Goal: Information Seeking & Learning: Learn about a topic

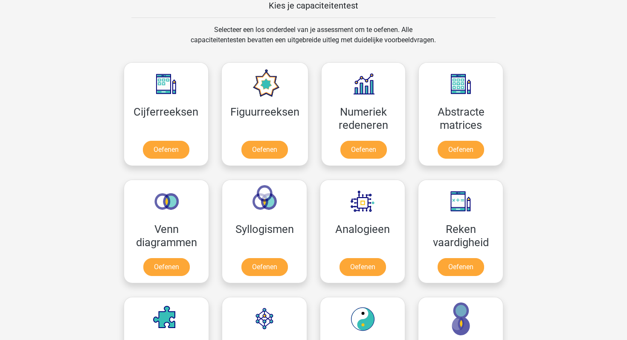
scroll to position [347, 0]
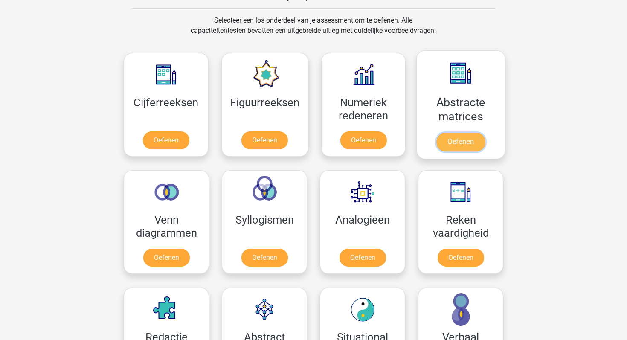
click at [448, 141] on link "Oefenen" at bounding box center [461, 142] width 49 height 19
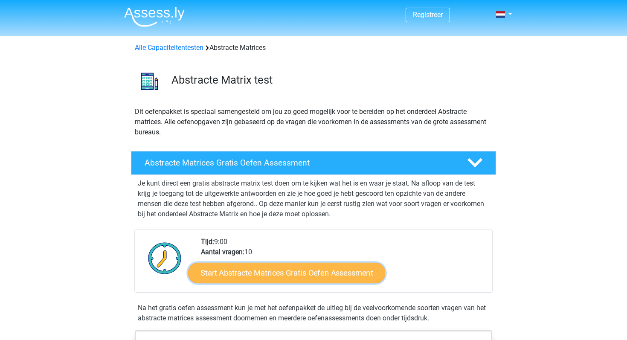
click at [327, 273] on link "Start Abstracte Matrices Gratis Oefen Assessment" at bounding box center [286, 273] width 197 height 20
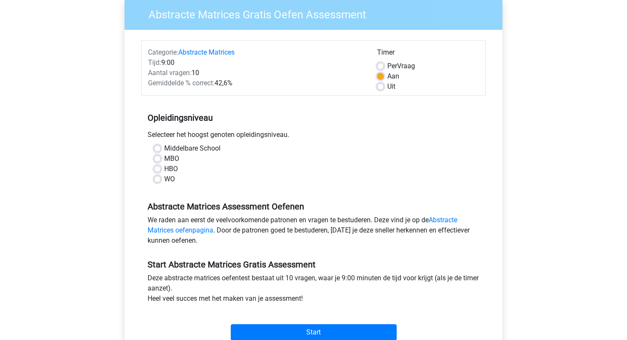
scroll to position [76, 0]
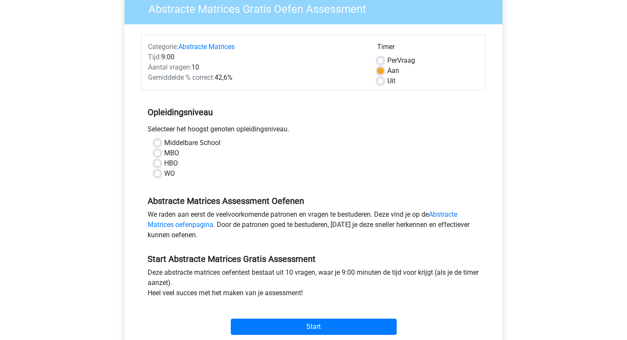
click at [157, 148] on div "MBO" at bounding box center [313, 153] width 319 height 10
click at [164, 153] on label "MBO" at bounding box center [171, 153] width 15 height 10
click at [157, 153] on input "MBO" at bounding box center [157, 152] width 7 height 9
radio input "true"
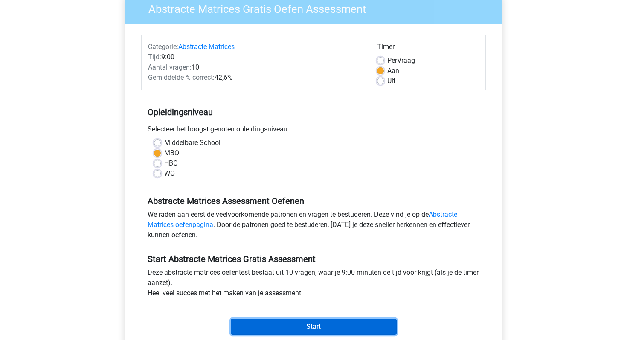
click at [365, 321] on input "Start" at bounding box center [314, 327] width 166 height 16
click at [324, 331] on input "Start" at bounding box center [314, 327] width 166 height 16
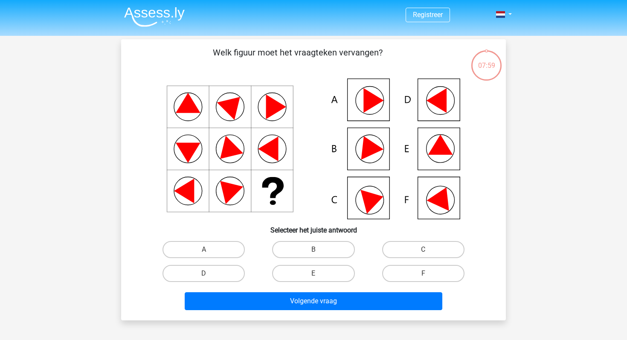
click at [442, 198] on icon at bounding box center [442, 196] width 31 height 29
click at [419, 276] on label "F" at bounding box center [423, 273] width 82 height 17
click at [423, 276] on input "F" at bounding box center [426, 277] width 6 height 6
radio input "true"
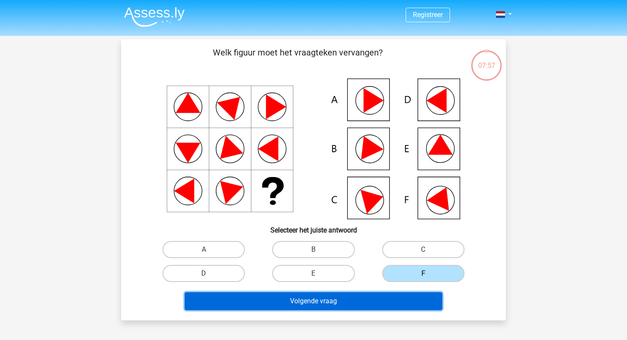
click at [387, 310] on button "Volgende vraag" at bounding box center [314, 301] width 258 height 18
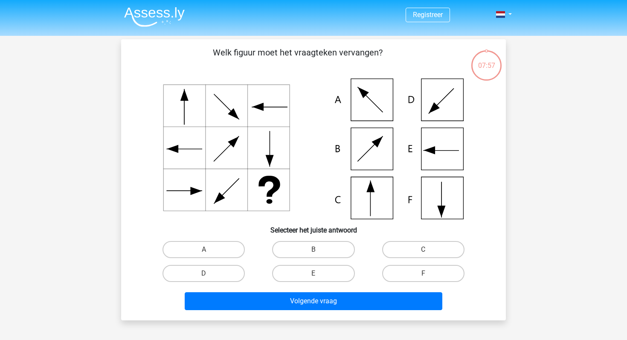
scroll to position [39, 0]
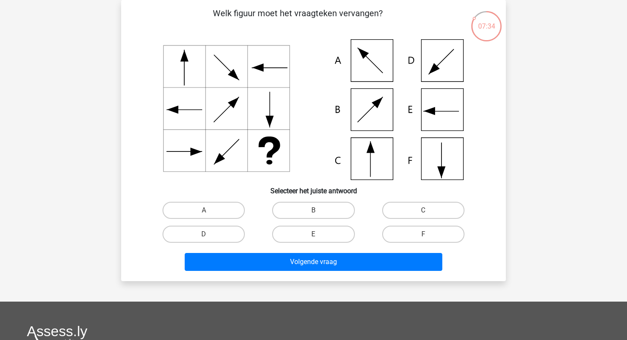
click at [362, 155] on icon at bounding box center [314, 109] width 344 height 141
click at [436, 210] on label "C" at bounding box center [423, 210] width 82 height 17
click at [429, 210] on input "C" at bounding box center [426, 213] width 6 height 6
radio input "true"
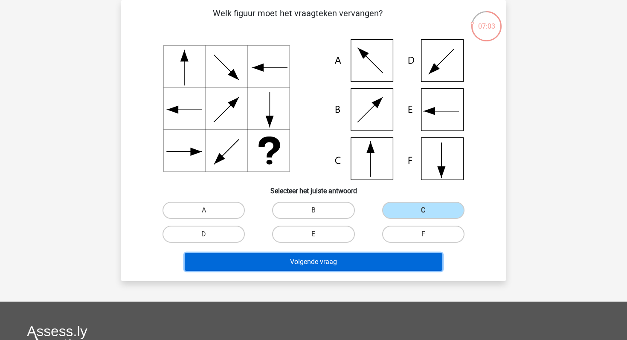
click at [360, 263] on button "Volgende vraag" at bounding box center [314, 262] width 258 height 18
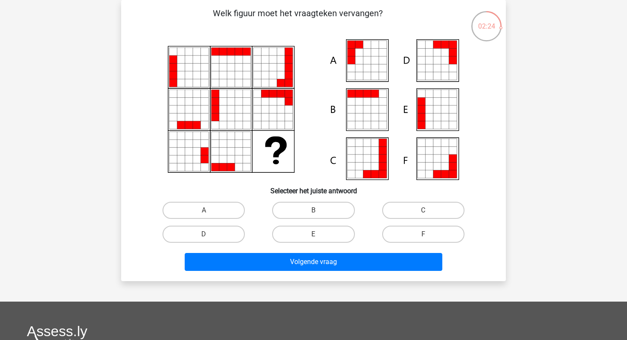
click at [364, 65] on icon at bounding box center [367, 68] width 8 height 8
click at [225, 209] on label "A" at bounding box center [204, 210] width 82 height 17
click at [210, 210] on input "A" at bounding box center [207, 213] width 6 height 6
radio input "true"
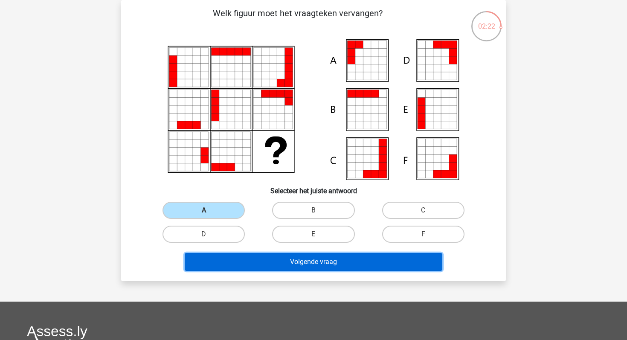
click at [313, 266] on button "Volgende vraag" at bounding box center [314, 262] width 258 height 18
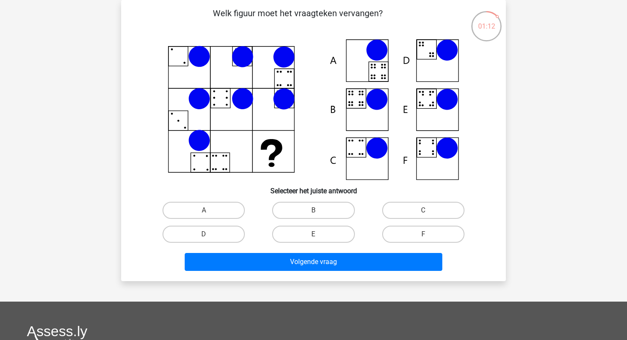
click at [378, 113] on icon at bounding box center [314, 109] width 344 height 141
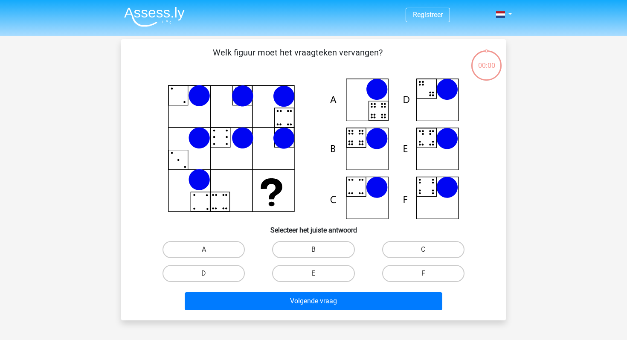
scroll to position [39, 0]
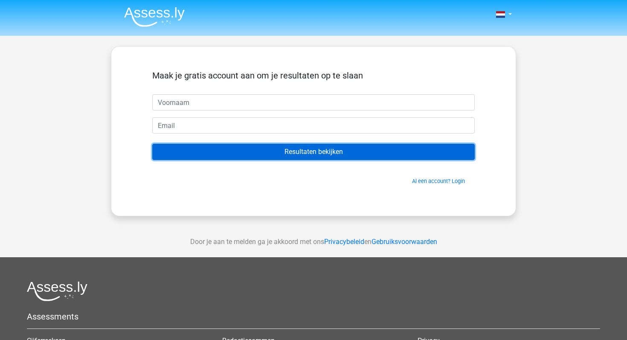
click at [304, 152] on input "Resultaten bekijken" at bounding box center [313, 152] width 323 height 16
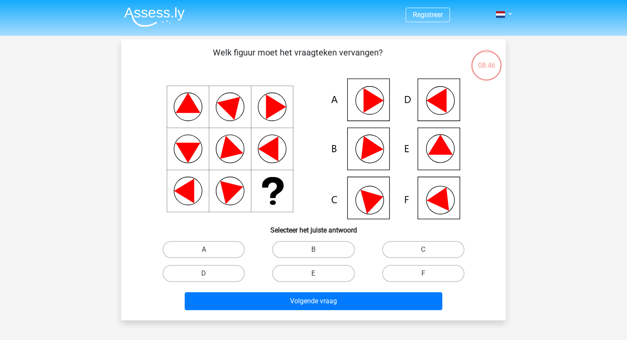
click at [435, 111] on icon at bounding box center [314, 149] width 344 height 141
click at [220, 271] on label "D" at bounding box center [204, 273] width 82 height 17
click at [210, 274] on input "D" at bounding box center [207, 277] width 6 height 6
radio input "true"
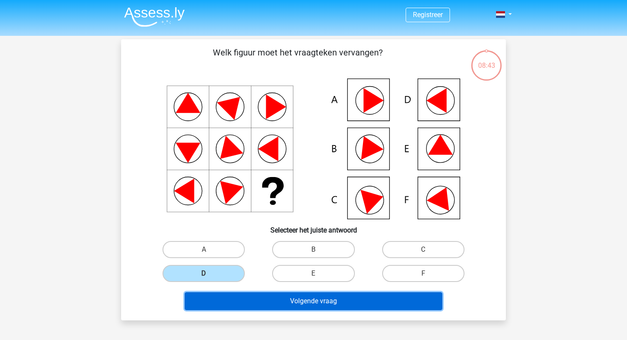
click at [260, 306] on button "Volgende vraag" at bounding box center [314, 301] width 258 height 18
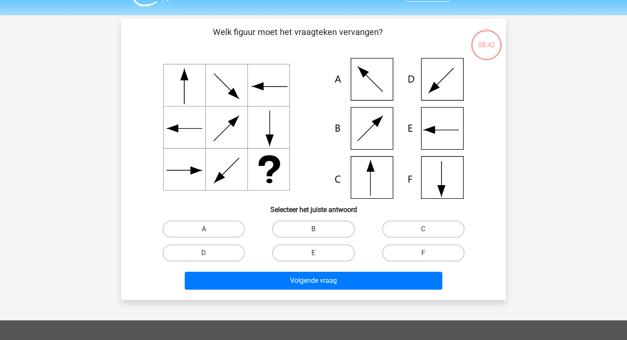
scroll to position [39, 0]
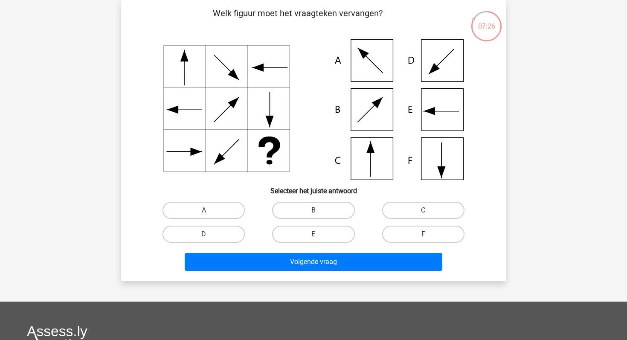
click at [418, 234] on label "F" at bounding box center [423, 234] width 82 height 17
click at [423, 234] on input "F" at bounding box center [426, 237] width 6 height 6
radio input "true"
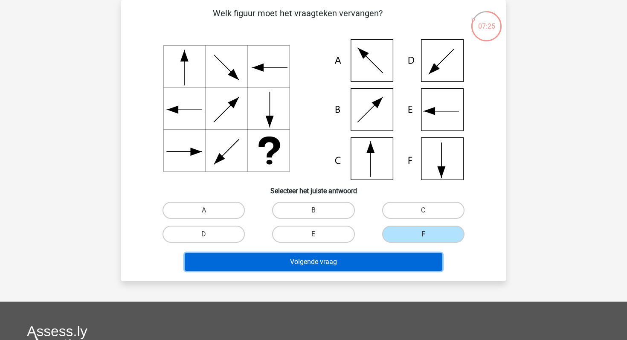
click at [349, 260] on button "Volgende vraag" at bounding box center [314, 262] width 258 height 18
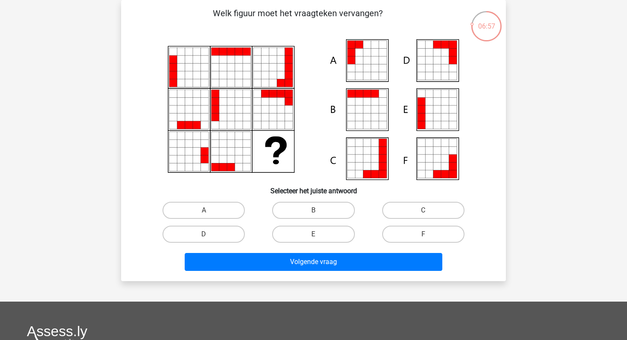
click at [208, 213] on input "A" at bounding box center [207, 213] width 6 height 6
radio input "true"
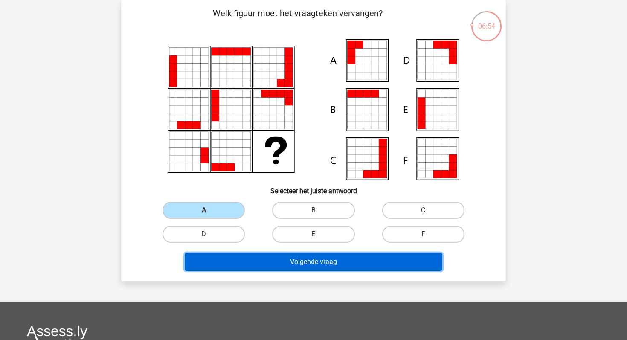
click at [312, 263] on button "Volgende vraag" at bounding box center [314, 262] width 258 height 18
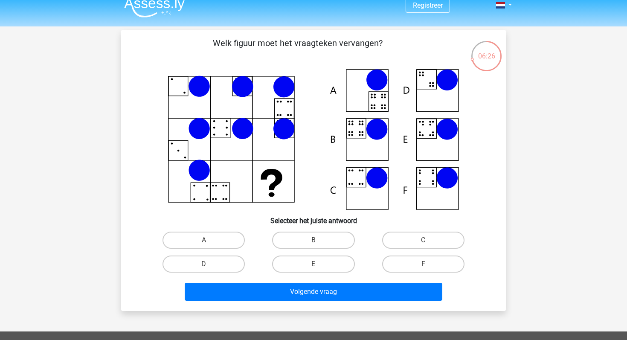
scroll to position [0, 0]
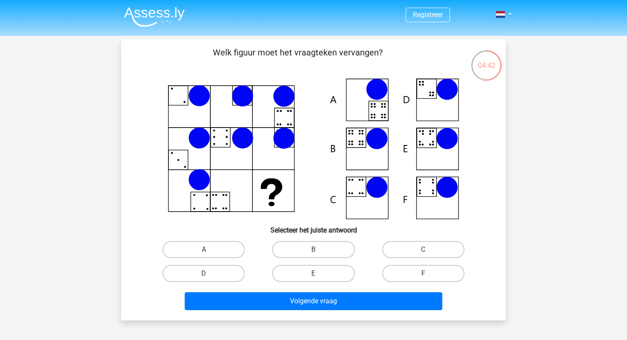
click at [360, 137] on icon at bounding box center [314, 149] width 344 height 141
click at [312, 249] on label "B" at bounding box center [313, 249] width 82 height 17
click at [314, 250] on input "B" at bounding box center [317, 253] width 6 height 6
radio input "true"
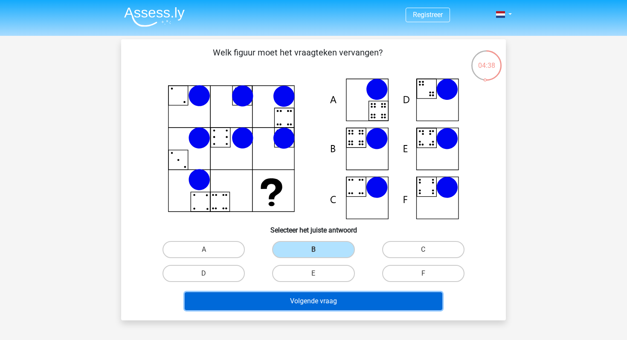
click at [305, 302] on button "Volgende vraag" at bounding box center [314, 301] width 258 height 18
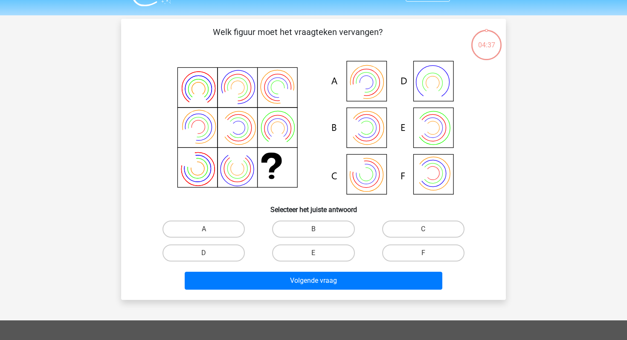
scroll to position [39, 0]
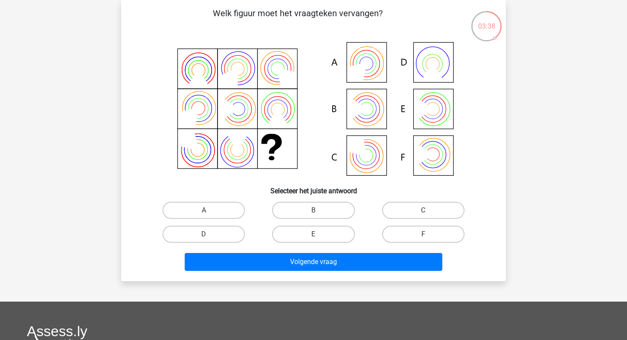
click at [372, 148] on icon at bounding box center [366, 155] width 28 height 28
click at [420, 203] on label "C" at bounding box center [423, 210] width 82 height 17
click at [423, 210] on input "C" at bounding box center [426, 213] width 6 height 6
radio input "true"
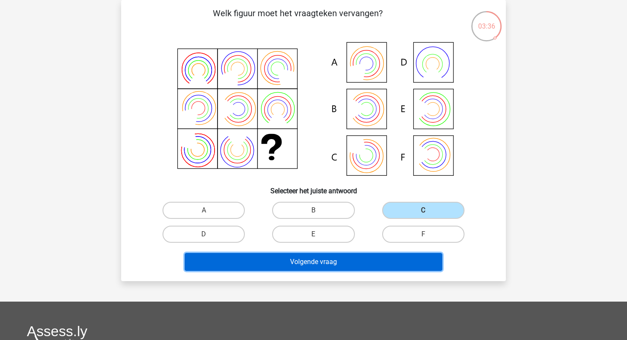
click at [360, 262] on button "Volgende vraag" at bounding box center [314, 262] width 258 height 18
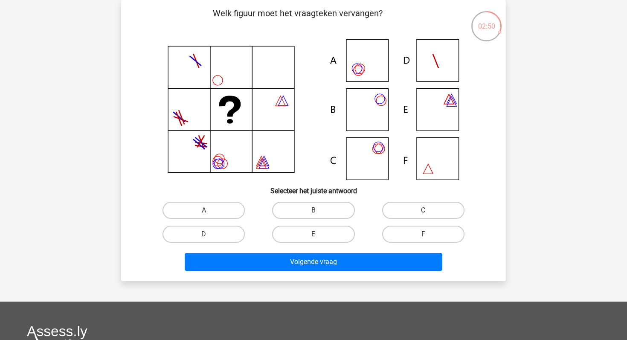
click at [417, 209] on label "C" at bounding box center [423, 210] width 82 height 17
click at [423, 210] on input "C" at bounding box center [426, 213] width 6 height 6
radio input "true"
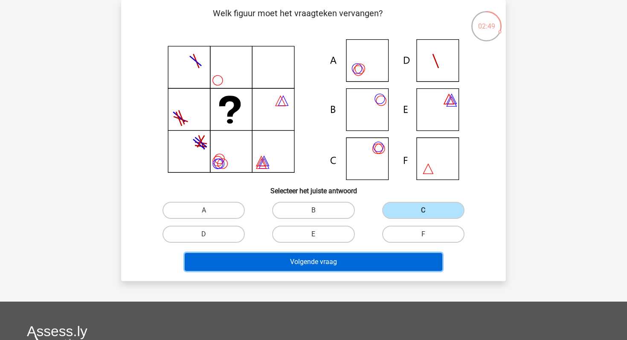
click at [350, 261] on button "Volgende vraag" at bounding box center [314, 262] width 258 height 18
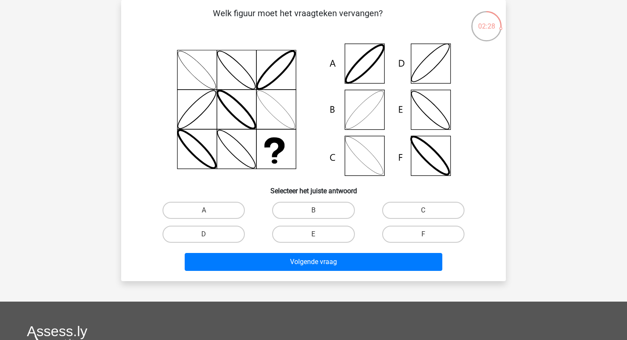
click at [363, 109] on icon at bounding box center [314, 109] width 344 height 141
click at [315, 211] on input "B" at bounding box center [317, 213] width 6 height 6
radio input "true"
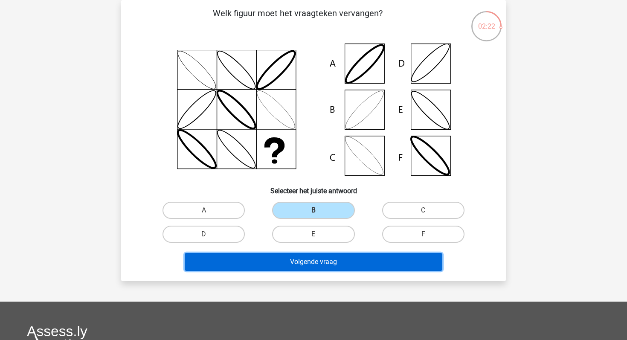
click at [299, 262] on button "Volgende vraag" at bounding box center [314, 262] width 258 height 18
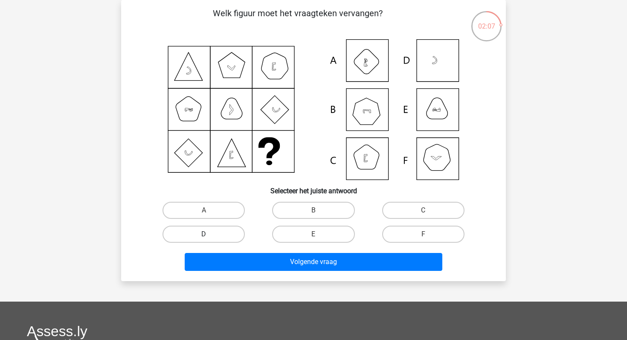
click at [215, 229] on label "D" at bounding box center [204, 234] width 82 height 17
click at [210, 234] on input "D" at bounding box center [207, 237] width 6 height 6
radio input "true"
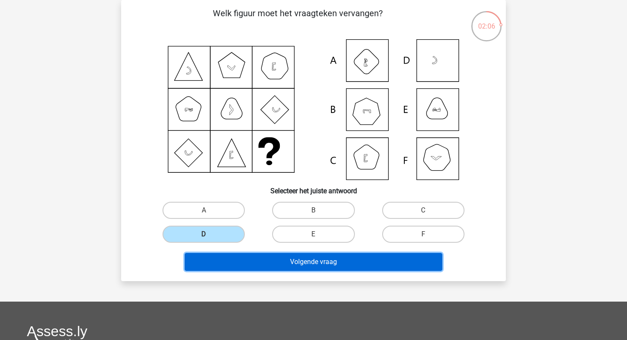
click at [254, 263] on button "Volgende vraag" at bounding box center [314, 262] width 258 height 18
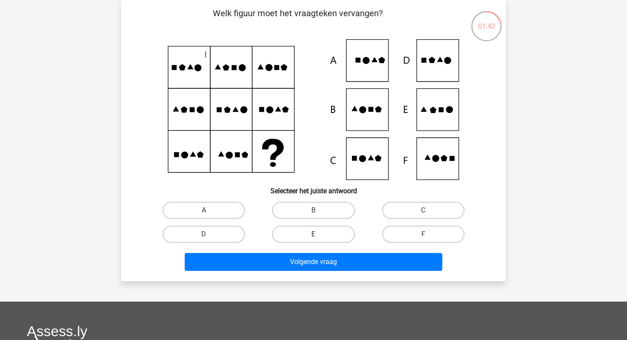
click at [317, 231] on label "E" at bounding box center [313, 234] width 82 height 17
click at [317, 234] on input "E" at bounding box center [317, 237] width 6 height 6
radio input "true"
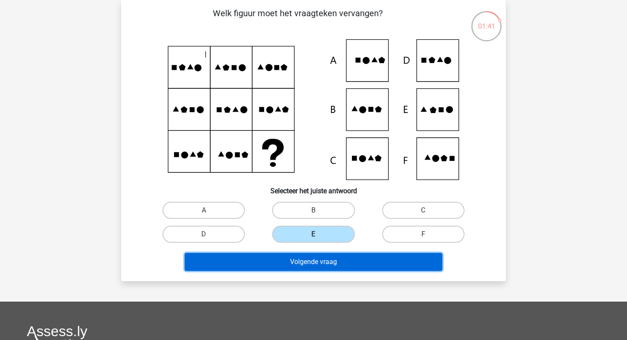
click at [315, 266] on button "Volgende vraag" at bounding box center [314, 262] width 258 height 18
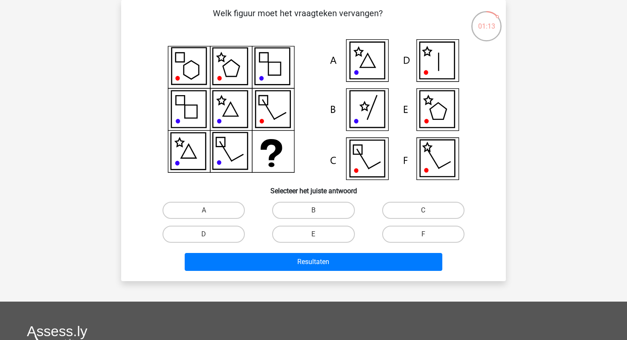
click at [376, 167] on icon at bounding box center [367, 158] width 35 height 37
click at [399, 209] on label "C" at bounding box center [423, 210] width 82 height 17
click at [423, 210] on input "C" at bounding box center [426, 213] width 6 height 6
radio input "true"
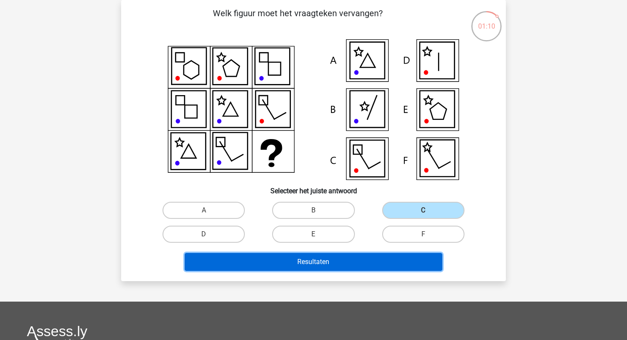
click at [358, 262] on button "Resultaten" at bounding box center [314, 262] width 258 height 18
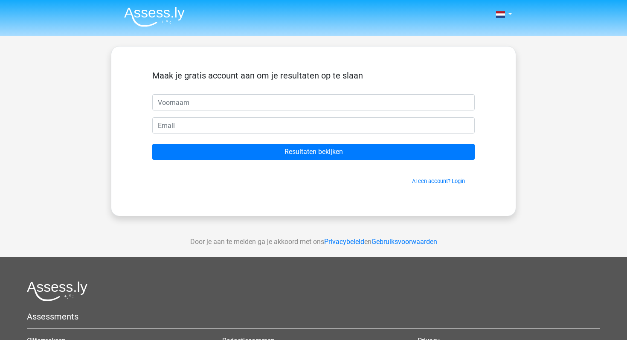
click at [272, 104] on input "text" at bounding box center [313, 102] width 323 height 16
type input "Richard"
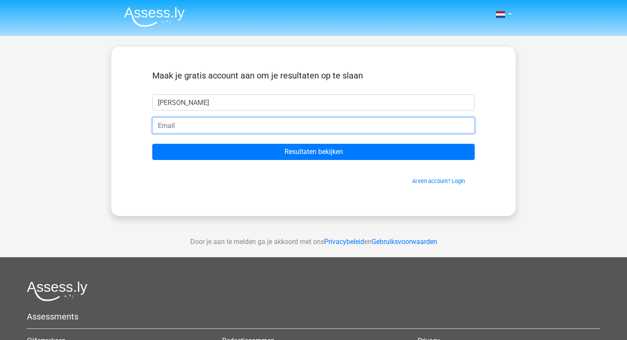
click at [231, 121] on input "email" at bounding box center [313, 125] width 323 height 16
type input "richardleemans2@live.nl"
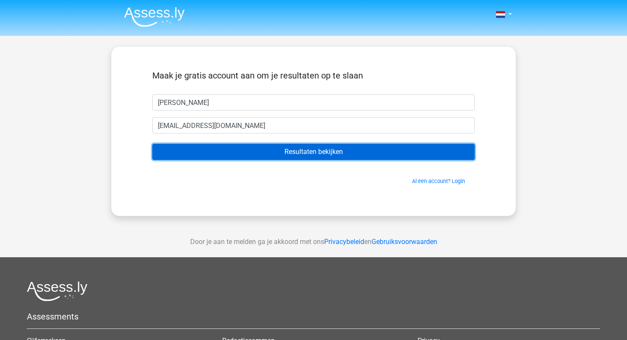
click at [234, 146] on input "Resultaten bekijken" at bounding box center [313, 152] width 323 height 16
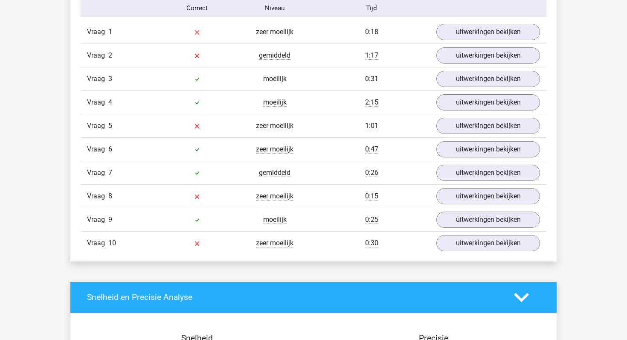
scroll to position [717, 0]
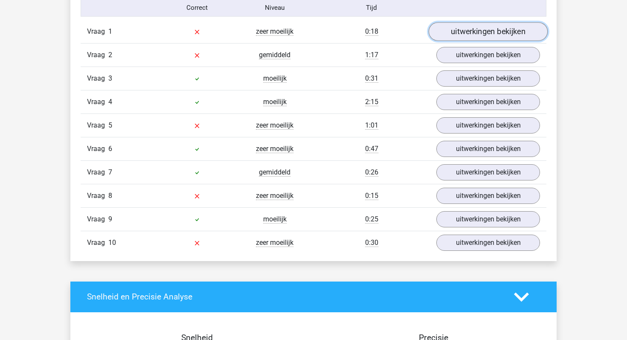
click at [478, 33] on link "uitwerkingen bekijken" at bounding box center [488, 31] width 119 height 19
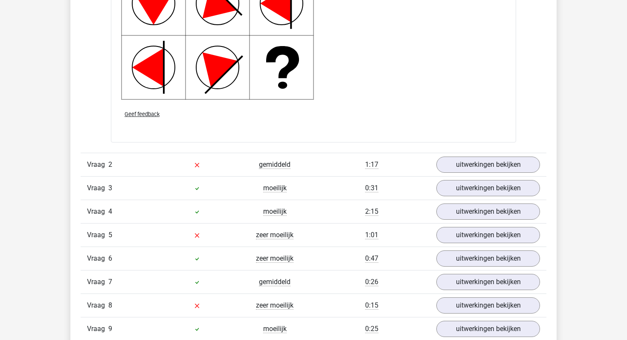
scroll to position [1178, 0]
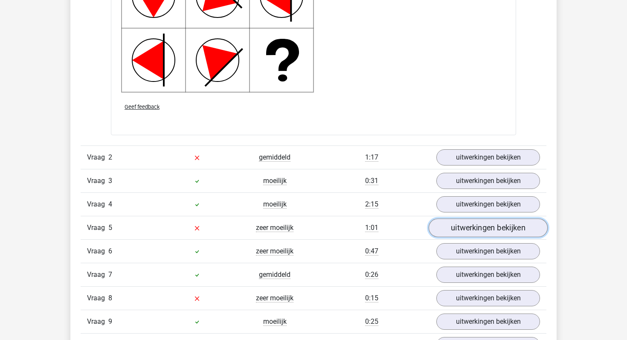
click at [505, 230] on link "uitwerkingen bekijken" at bounding box center [488, 228] width 119 height 19
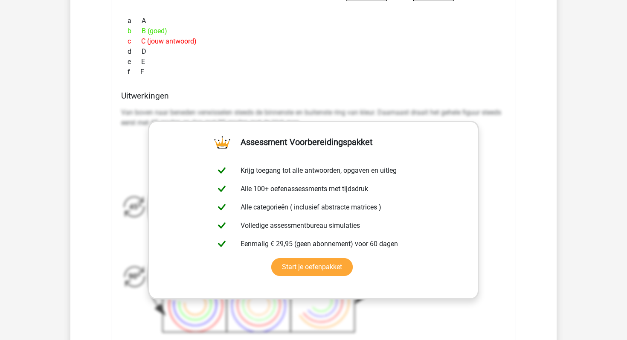
scroll to position [1597, 0]
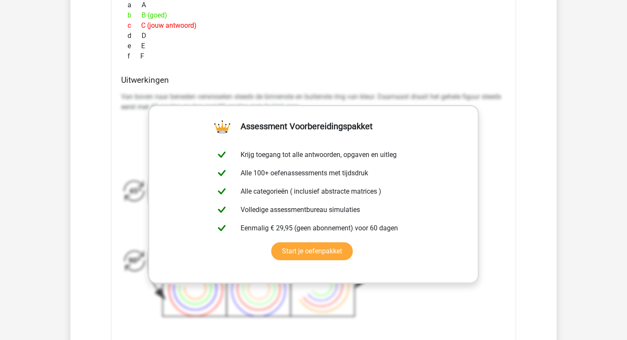
click at [355, 76] on h4 "Uitwerkingen" at bounding box center [313, 80] width 385 height 10
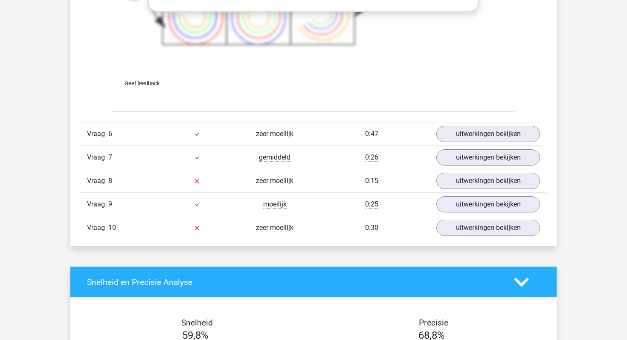
scroll to position [1870, 0]
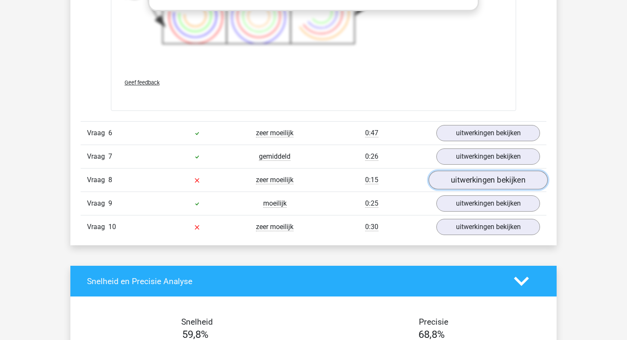
click at [481, 184] on link "uitwerkingen bekijken" at bounding box center [488, 180] width 119 height 19
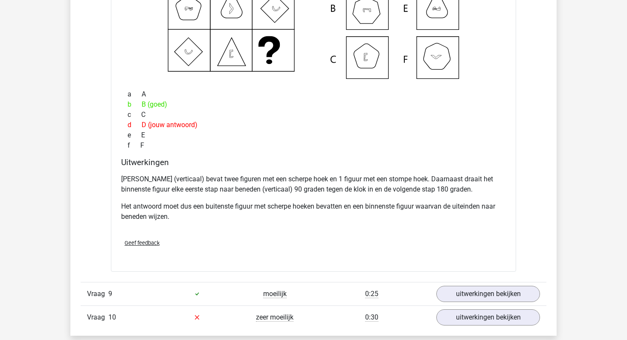
scroll to position [2171, 0]
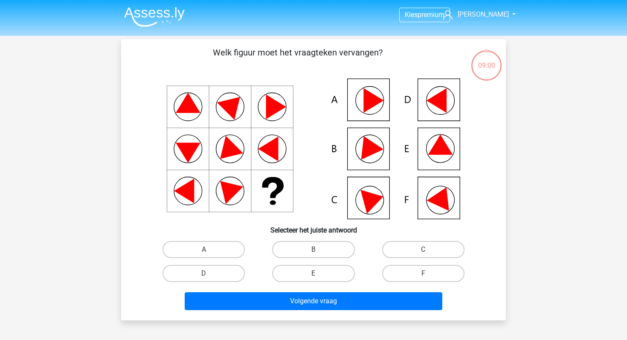
scroll to position [39, 0]
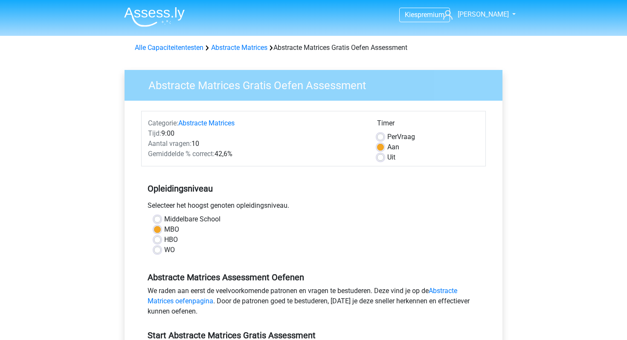
scroll to position [76, 0]
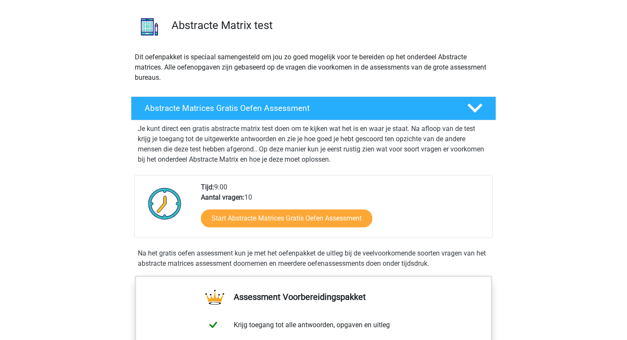
scroll to position [56, 0]
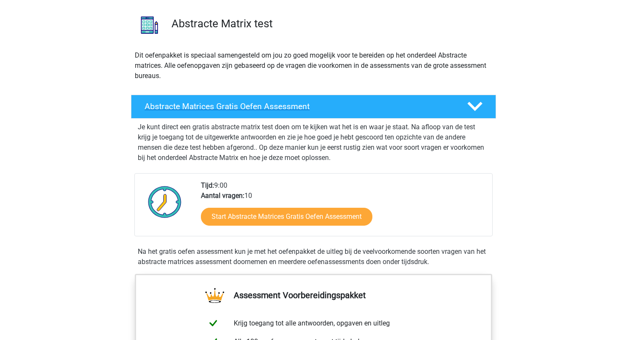
click at [302, 117] on div "Abstracte Matrices Gratis Oefen Assessment" at bounding box center [313, 107] width 365 height 24
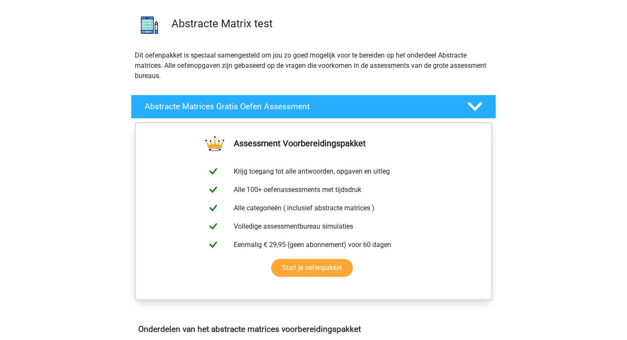
click at [388, 72] on p "Dit oefenpakket is speciaal samengesteld om jou zo goed mogelijk voor te bereid…" at bounding box center [314, 65] width 358 height 31
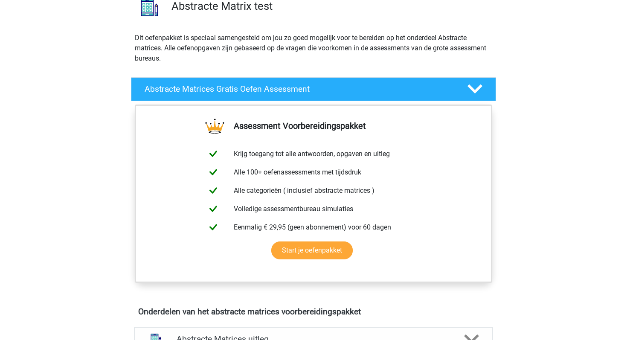
scroll to position [0, 0]
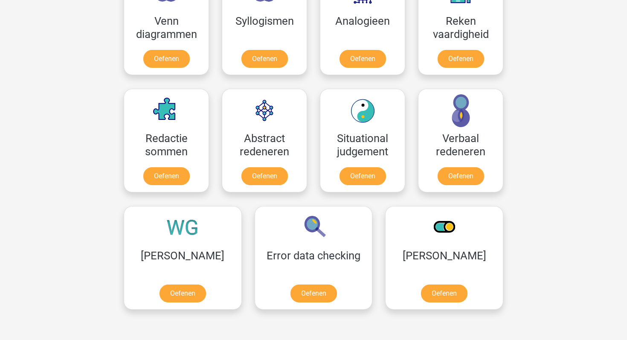
scroll to position [547, 0]
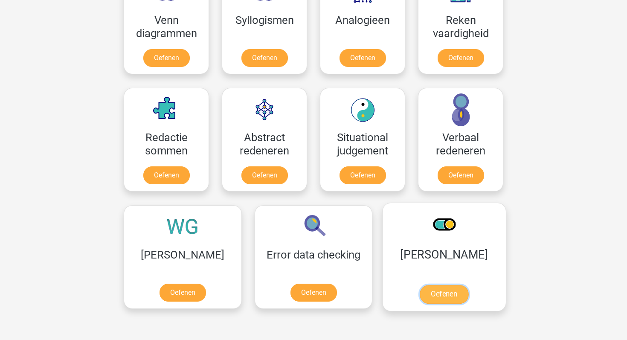
click at [420, 295] on link "Oefenen" at bounding box center [444, 294] width 49 height 19
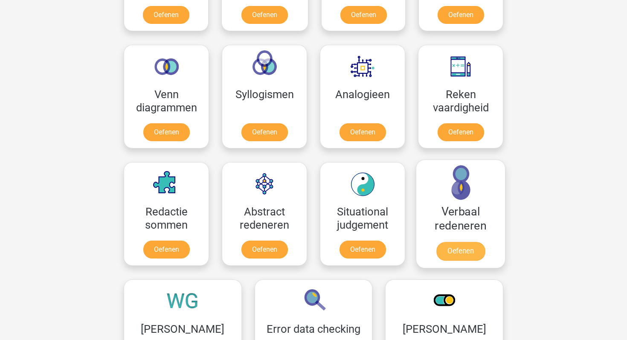
scroll to position [472, 0]
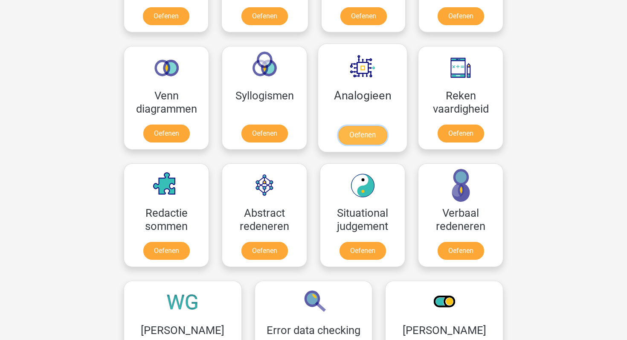
click at [359, 136] on link "Oefenen" at bounding box center [362, 135] width 49 height 19
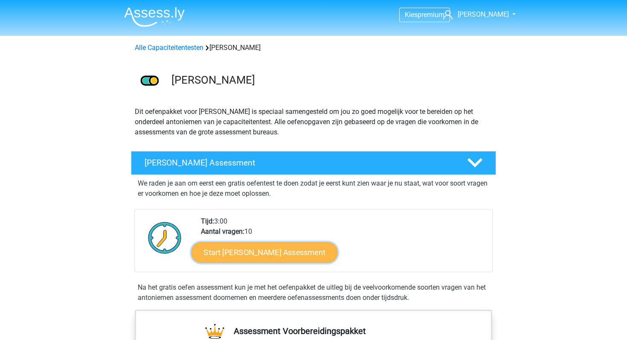
click at [299, 253] on link "Start [PERSON_NAME] Assessment" at bounding box center [265, 252] width 146 height 20
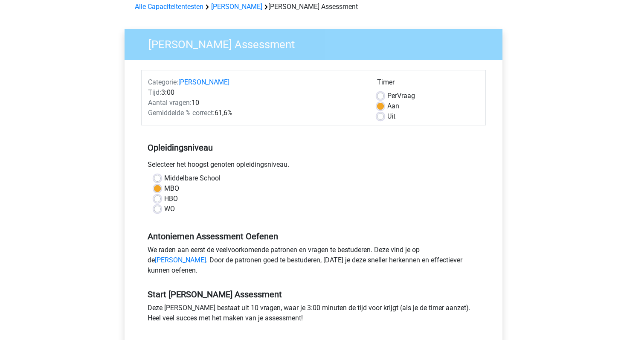
scroll to position [80, 0]
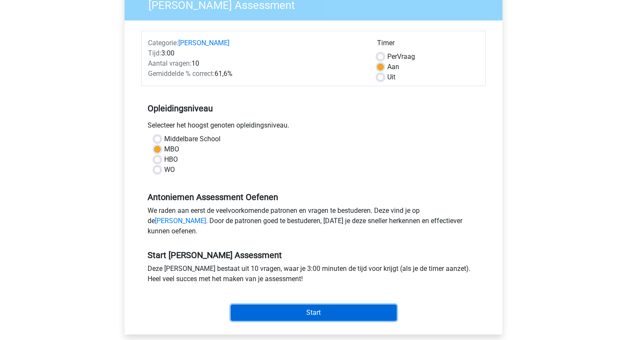
click at [305, 321] on input "Start" at bounding box center [314, 313] width 166 height 16
click at [301, 321] on input "Start" at bounding box center [314, 313] width 166 height 16
click at [316, 320] on input "Start" at bounding box center [314, 313] width 166 height 16
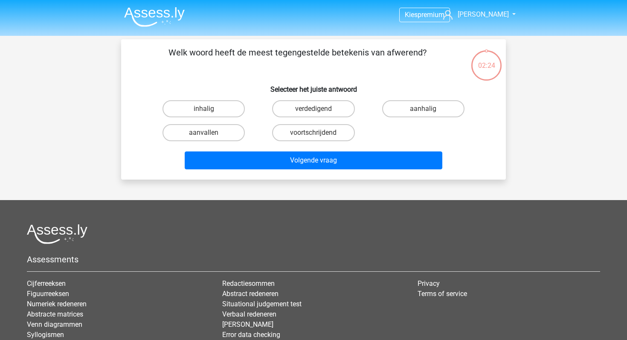
click at [209, 109] on input "inhalig" at bounding box center [207, 112] width 6 height 6
radio input "true"
click at [210, 109] on label "inhalig" at bounding box center [204, 108] width 82 height 17
click at [210, 109] on input "inhalig" at bounding box center [207, 112] width 6 height 6
radio input "true"
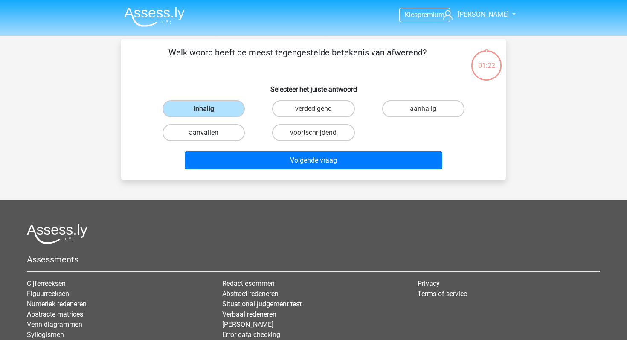
click at [216, 139] on label "aanvallen" at bounding box center [204, 132] width 82 height 17
click at [210, 138] on input "aanvallen" at bounding box center [207, 136] width 6 height 6
radio input "true"
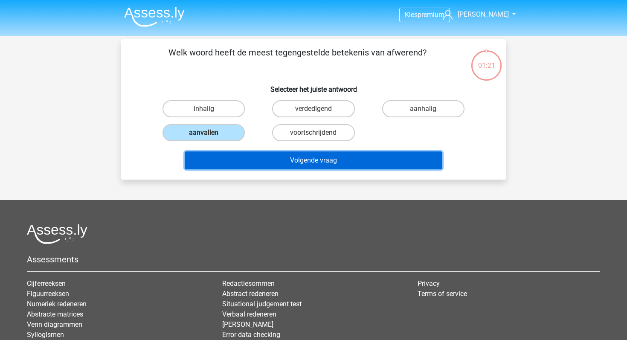
click at [273, 163] on button "Volgende vraag" at bounding box center [314, 161] width 258 height 18
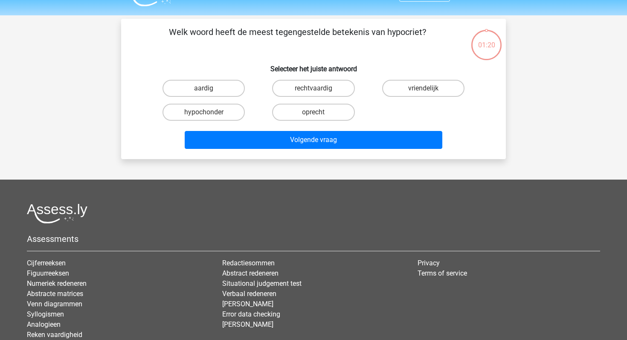
scroll to position [39, 0]
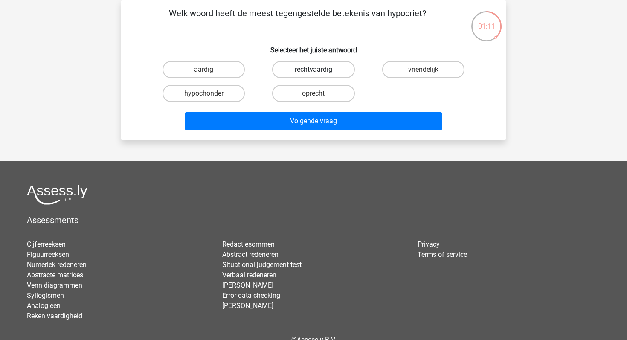
click at [313, 73] on label "rechtvaardig" at bounding box center [313, 69] width 82 height 17
click at [314, 73] on input "rechtvaardig" at bounding box center [317, 73] width 6 height 6
radio input "true"
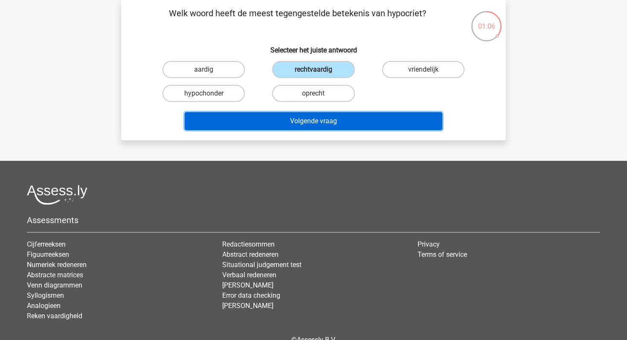
click at [325, 123] on button "Volgende vraag" at bounding box center [314, 121] width 258 height 18
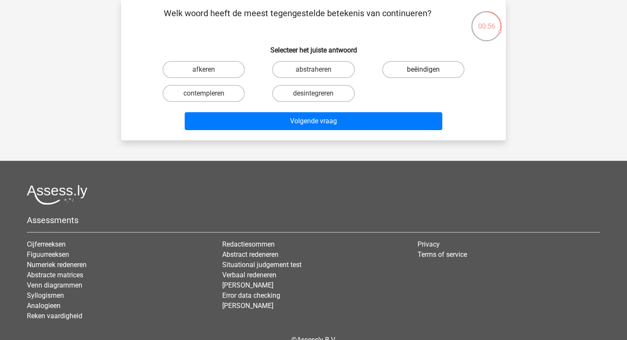
click at [445, 67] on label "beëindigen" at bounding box center [423, 69] width 82 height 17
click at [429, 70] on input "beëindigen" at bounding box center [426, 73] width 6 height 6
radio input "true"
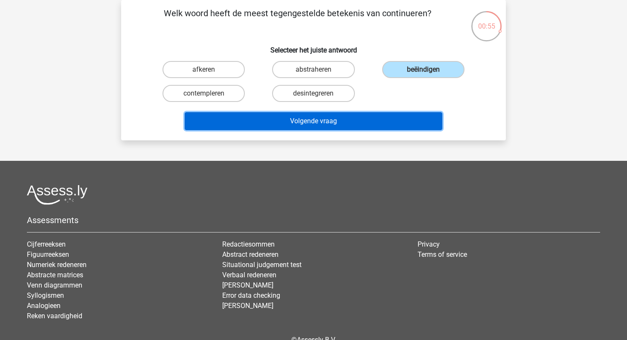
click at [347, 117] on button "Volgende vraag" at bounding box center [314, 121] width 258 height 18
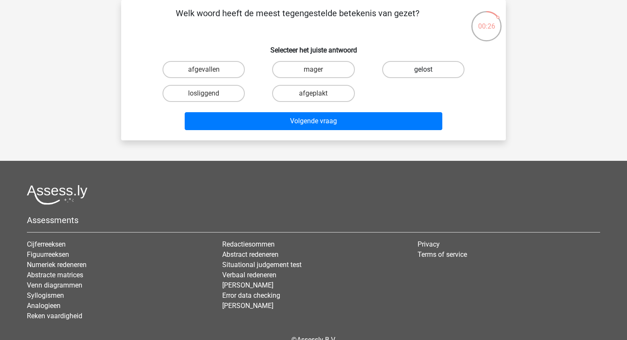
click at [431, 71] on label "gelost" at bounding box center [423, 69] width 82 height 17
click at [429, 71] on input "gelost" at bounding box center [426, 73] width 6 height 6
radio input "true"
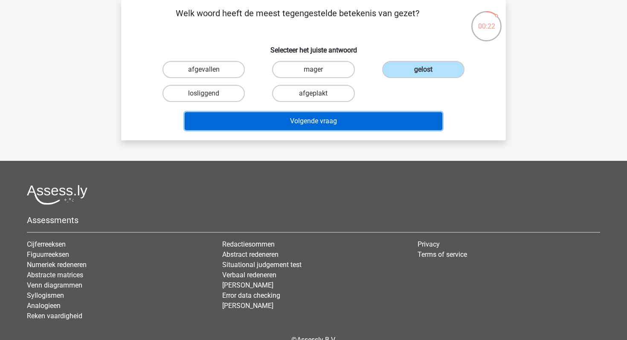
click at [293, 121] on button "Volgende vraag" at bounding box center [314, 121] width 258 height 18
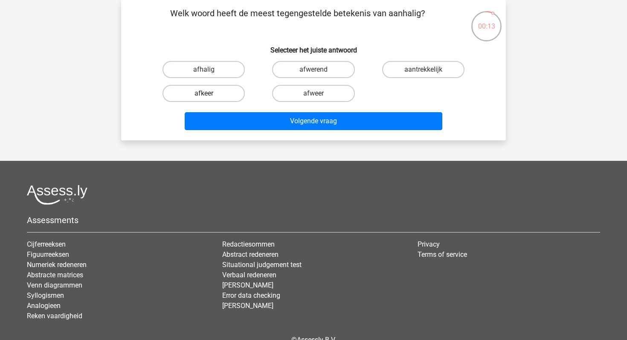
click at [213, 95] on label "afkeer" at bounding box center [204, 93] width 82 height 17
click at [210, 95] on input "afkeer" at bounding box center [207, 96] width 6 height 6
radio input "true"
click at [318, 69] on label "afwerend" at bounding box center [313, 69] width 82 height 17
click at [318, 70] on input "afwerend" at bounding box center [317, 73] width 6 height 6
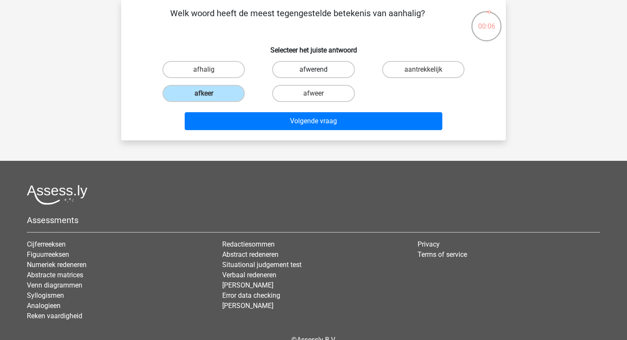
radio input "true"
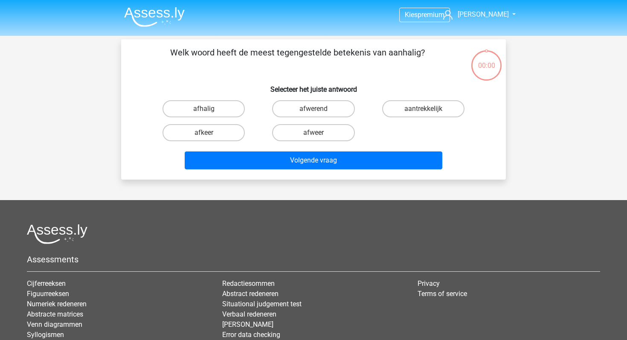
scroll to position [39, 0]
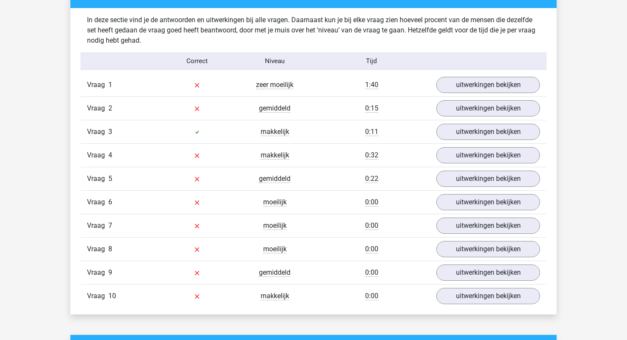
scroll to position [665, 0]
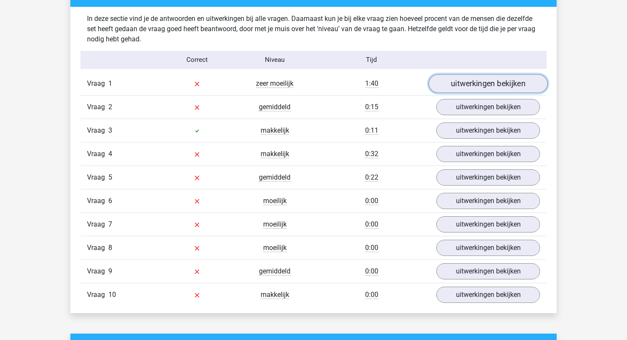
click at [452, 84] on link "uitwerkingen bekijken" at bounding box center [488, 83] width 119 height 19
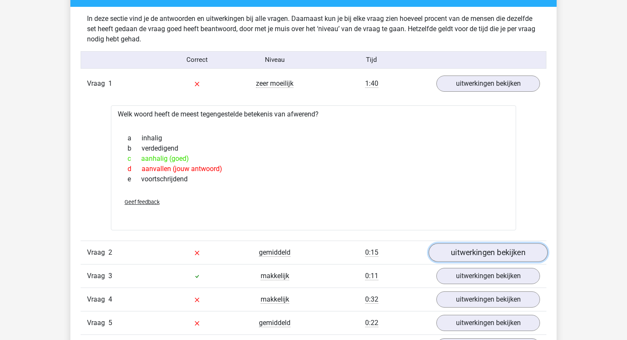
click at [493, 253] on link "uitwerkingen bekijken" at bounding box center [488, 252] width 119 height 19
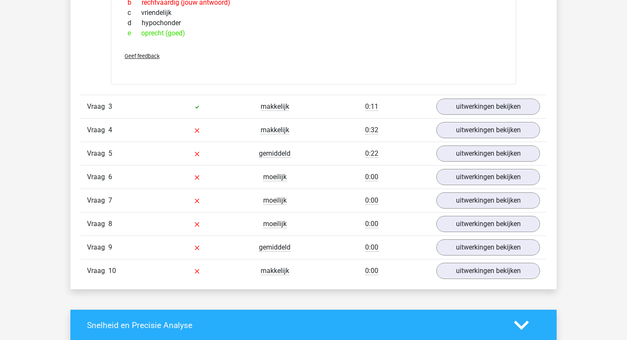
scroll to position [1000, 0]
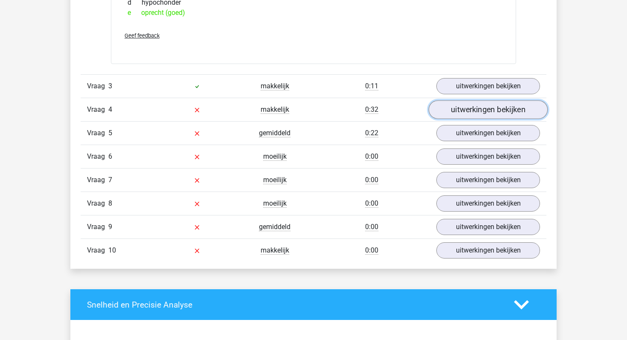
click at [482, 115] on link "uitwerkingen bekijken" at bounding box center [488, 110] width 119 height 19
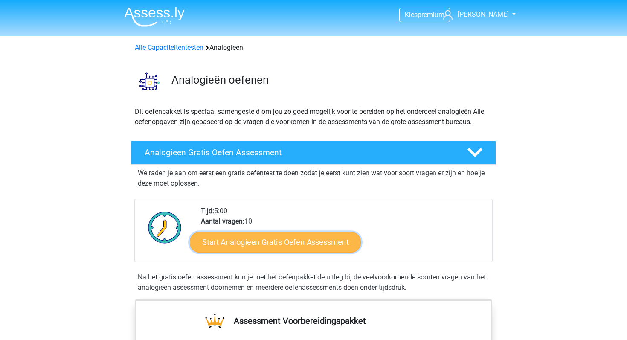
click at [300, 240] on link "Start Analogieen Gratis Oefen Assessment" at bounding box center [275, 242] width 171 height 20
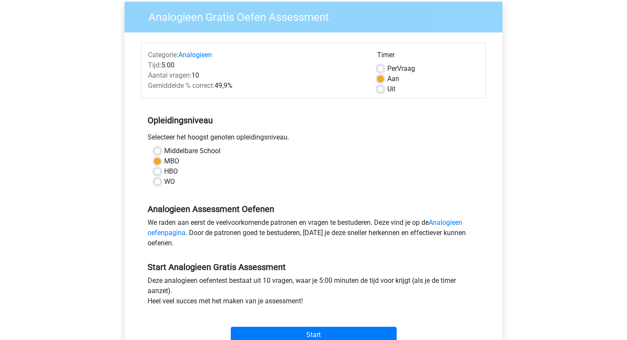
scroll to position [70, 0]
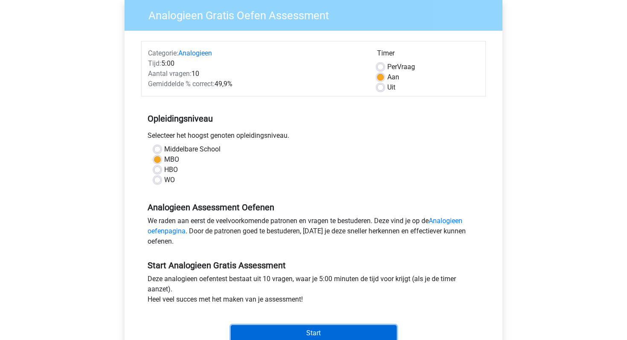
click at [321, 331] on input "Start" at bounding box center [314, 333] width 166 height 16
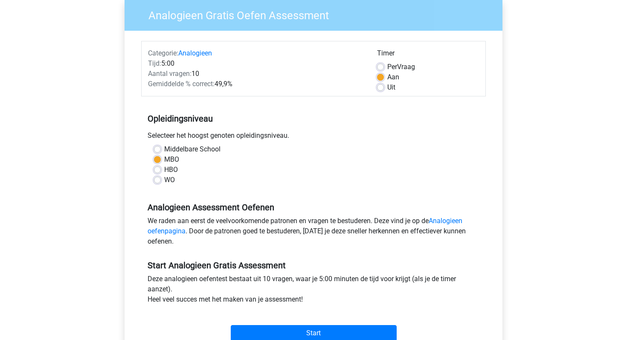
click at [317, 169] on div "HBO" at bounding box center [313, 170] width 319 height 10
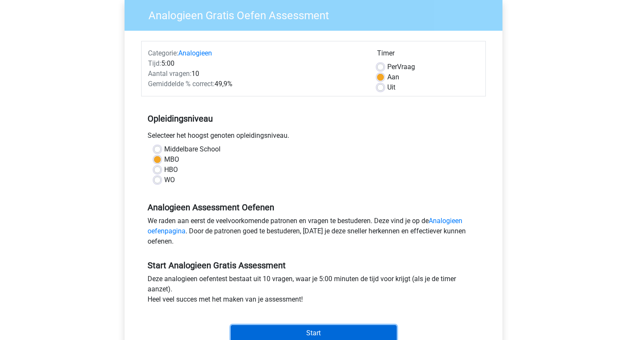
click at [311, 334] on input "Start" at bounding box center [314, 333] width 166 height 16
click at [326, 333] on input "Start" at bounding box center [314, 333] width 166 height 16
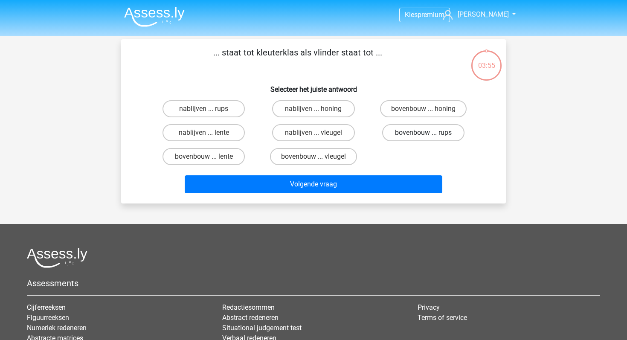
click at [445, 135] on label "bovenbouw ... rups" at bounding box center [423, 132] width 82 height 17
click at [429, 135] on input "bovenbouw ... rups" at bounding box center [426, 136] width 6 height 6
radio input "true"
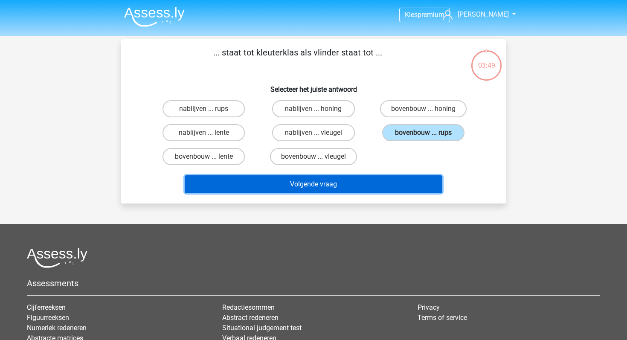
click at [372, 192] on button "Volgende vraag" at bounding box center [314, 184] width 258 height 18
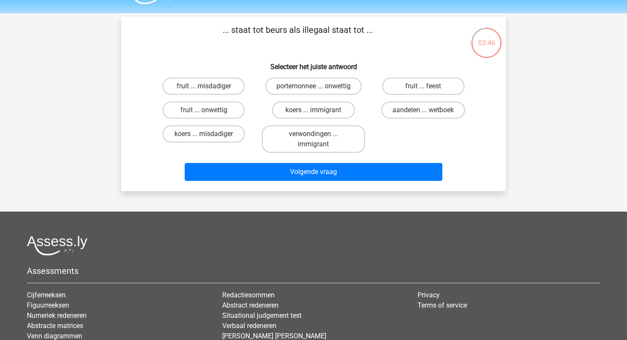
scroll to position [19, 0]
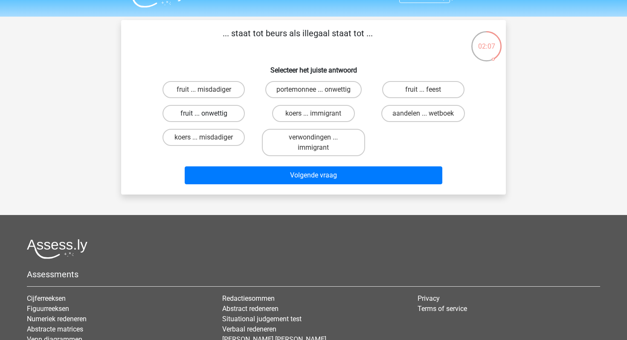
click at [225, 115] on label "fruit ... onwettig" at bounding box center [204, 113] width 82 height 17
click at [210, 115] on input "fruit ... onwettig" at bounding box center [207, 117] width 6 height 6
radio input "true"
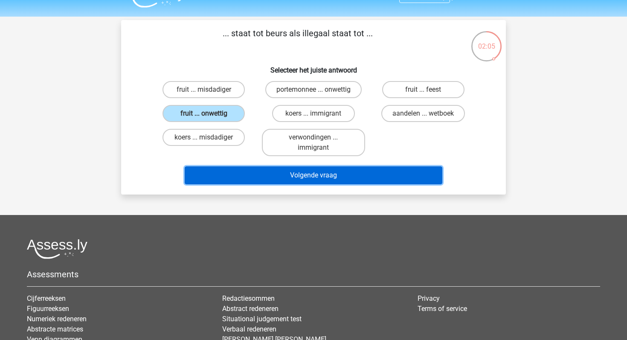
click at [302, 174] on button "Volgende vraag" at bounding box center [314, 175] width 258 height 18
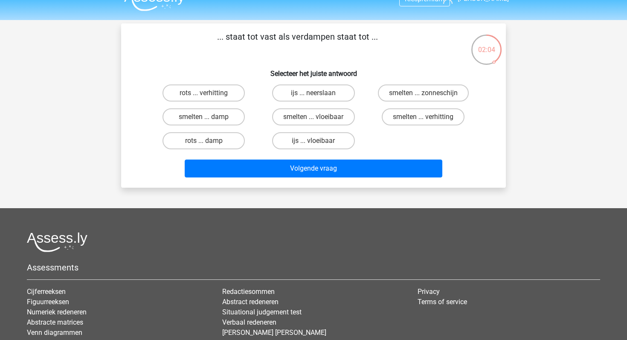
scroll to position [15, 0]
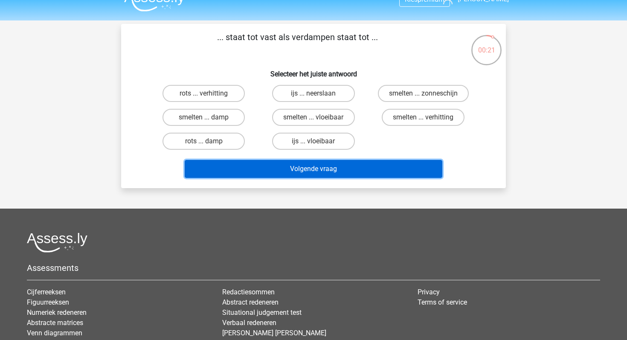
click at [302, 174] on button "Volgende vraag" at bounding box center [314, 169] width 258 height 18
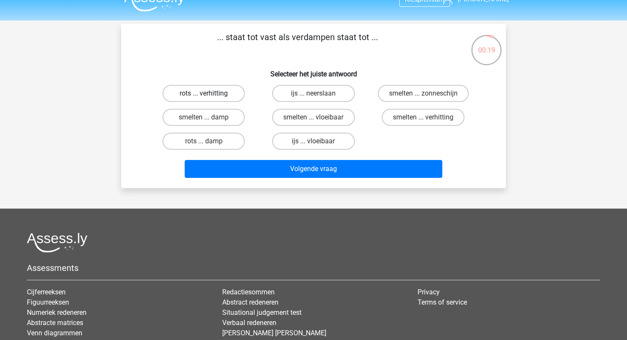
click at [229, 94] on label "rots ... verhitting" at bounding box center [204, 93] width 82 height 17
click at [210, 94] on input "rots ... verhitting" at bounding box center [207, 96] width 6 height 6
radio input "true"
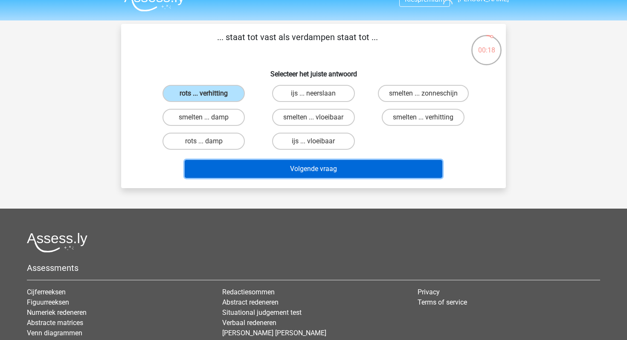
click at [373, 171] on button "Volgende vraag" at bounding box center [314, 169] width 258 height 18
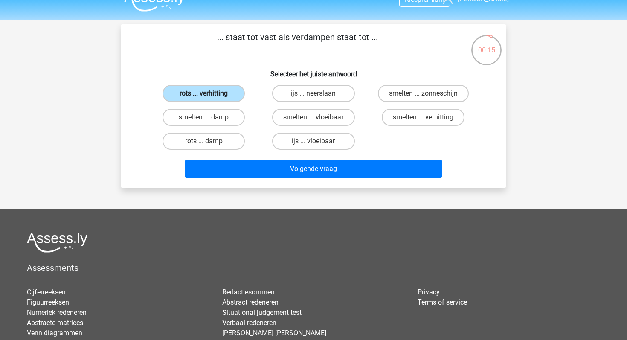
click at [218, 94] on label "rots ... verhitting" at bounding box center [204, 93] width 82 height 17
click at [210, 94] on input "rots ... verhitting" at bounding box center [207, 96] width 6 height 6
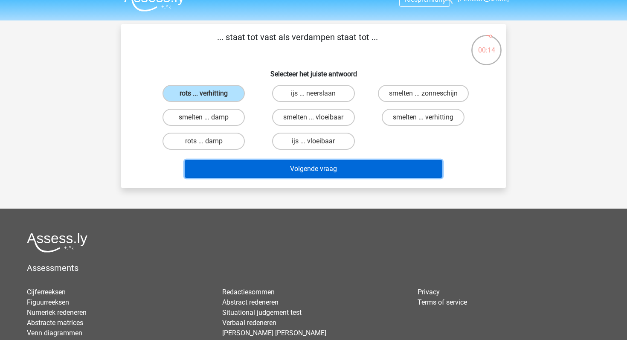
click at [295, 166] on button "Volgende vraag" at bounding box center [314, 169] width 258 height 18
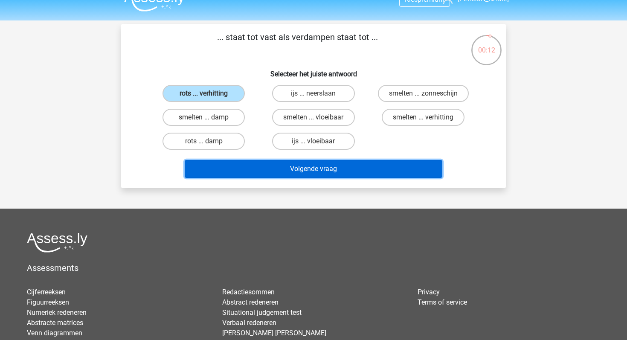
click at [295, 166] on button "Volgende vraag" at bounding box center [314, 169] width 258 height 18
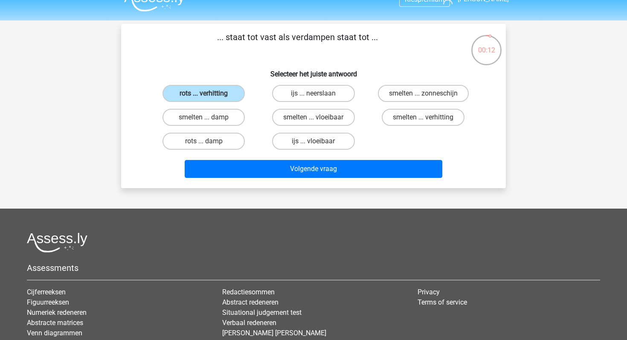
click at [314, 119] on input "smelten ... vloeibaar" at bounding box center [317, 120] width 6 height 6
radio input "true"
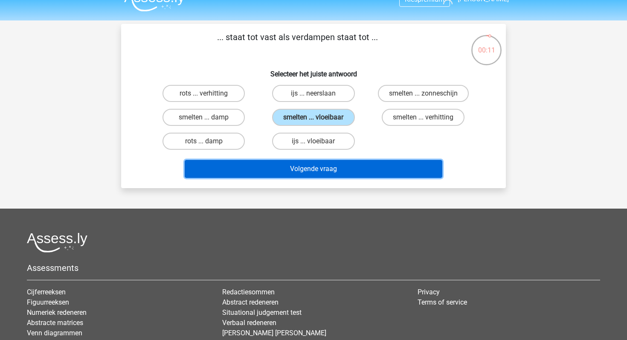
click at [317, 169] on button "Volgende vraag" at bounding box center [314, 169] width 258 height 18
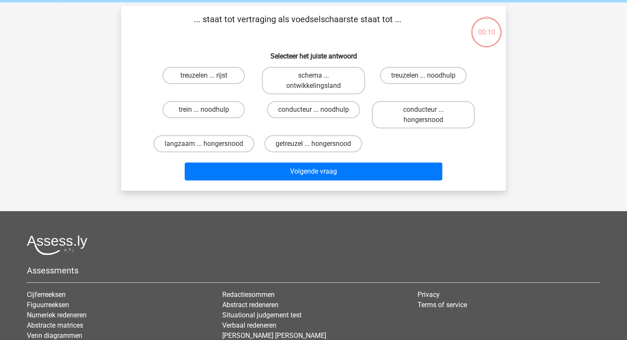
scroll to position [39, 0]
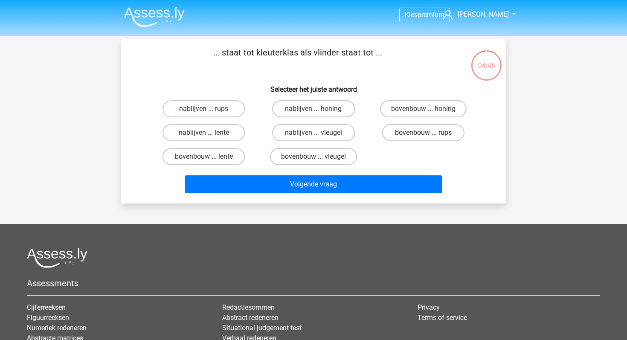
click at [411, 132] on label "bovenbouw ... rups" at bounding box center [423, 132] width 82 height 17
click at [423, 133] on input "bovenbouw ... rups" at bounding box center [426, 136] width 6 height 6
radio input "true"
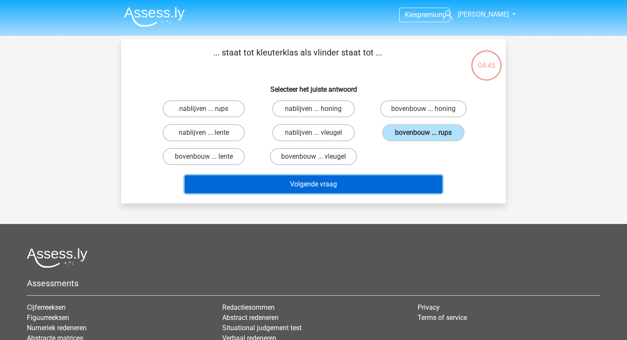
click at [375, 187] on button "Volgende vraag" at bounding box center [314, 184] width 258 height 18
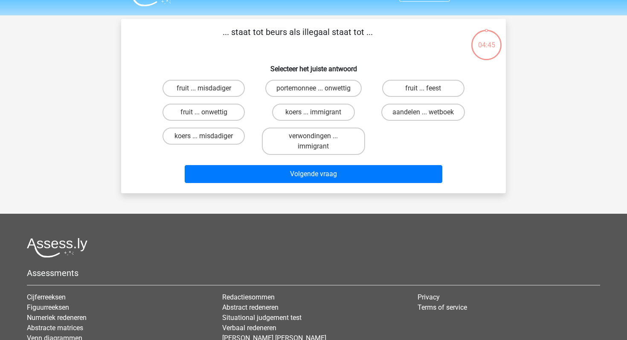
scroll to position [39, 0]
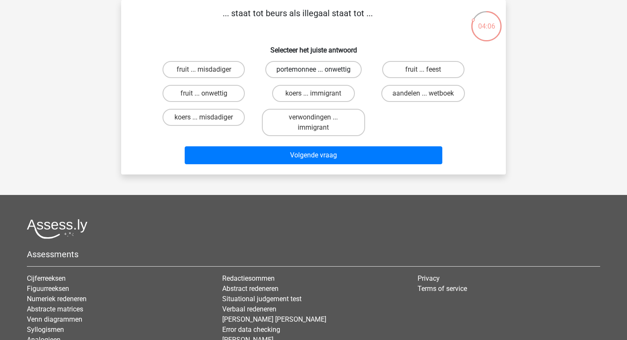
click at [312, 65] on label "portemonnee ... onwettig" at bounding box center [313, 69] width 96 height 17
click at [314, 70] on input "portemonnee ... onwettig" at bounding box center [317, 73] width 6 height 6
radio input "true"
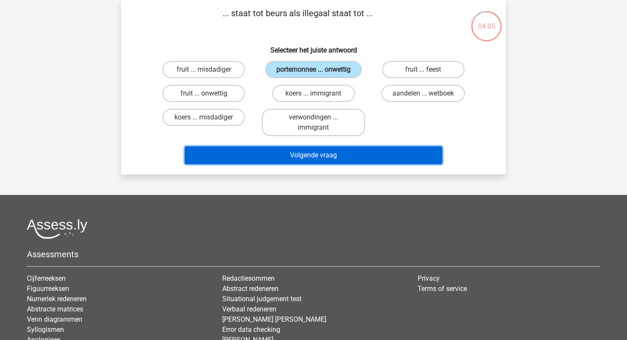
click at [315, 153] on button "Volgende vraag" at bounding box center [314, 155] width 258 height 18
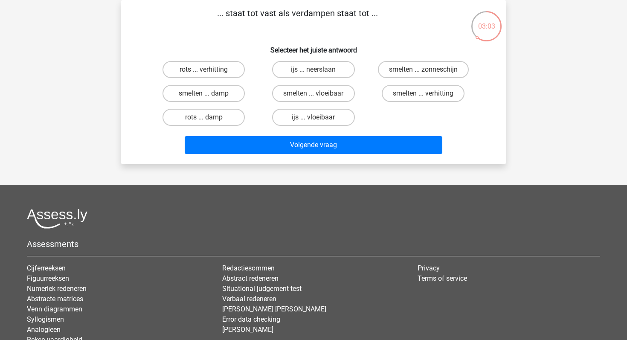
click at [315, 95] on input "smelten ... vloeibaar" at bounding box center [317, 96] width 6 height 6
radio input "true"
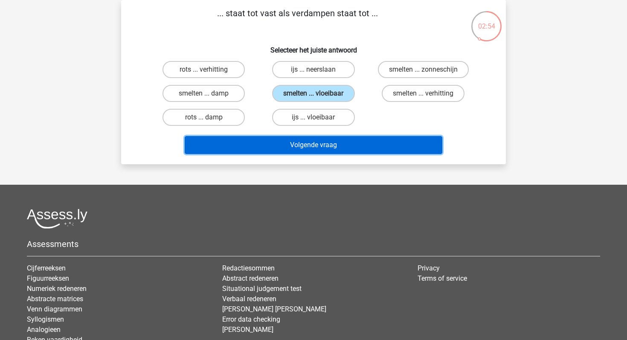
click at [308, 145] on button "Volgende vraag" at bounding box center [314, 145] width 258 height 18
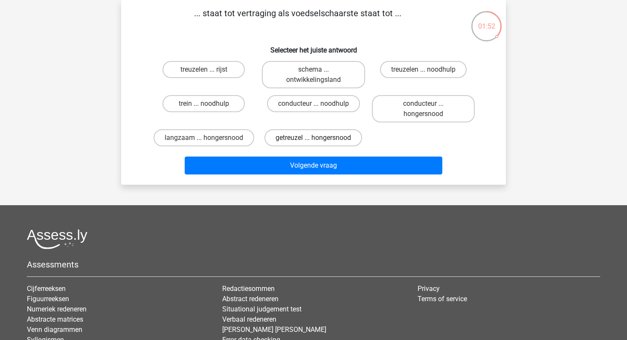
click at [309, 139] on label "getreuzel ... hongersnood" at bounding box center [314, 137] width 98 height 17
click at [314, 139] on input "getreuzel ... hongersnood" at bounding box center [317, 141] width 6 height 6
radio input "true"
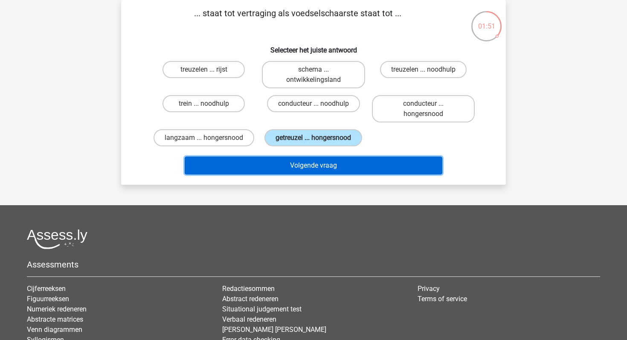
click at [315, 164] on button "Volgende vraag" at bounding box center [314, 166] width 258 height 18
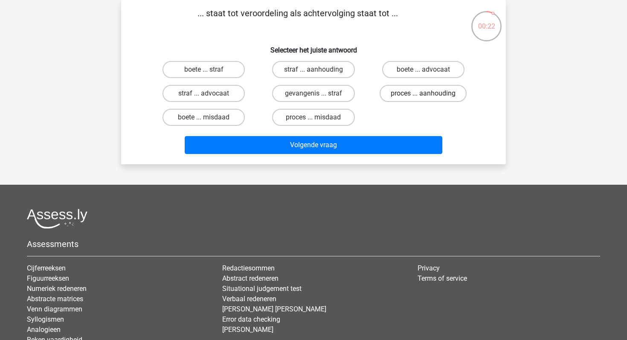
click at [412, 94] on label "proces ... aanhouding" at bounding box center [423, 93] width 87 height 17
click at [423, 94] on input "proces ... aanhouding" at bounding box center [426, 96] width 6 height 6
radio input "true"
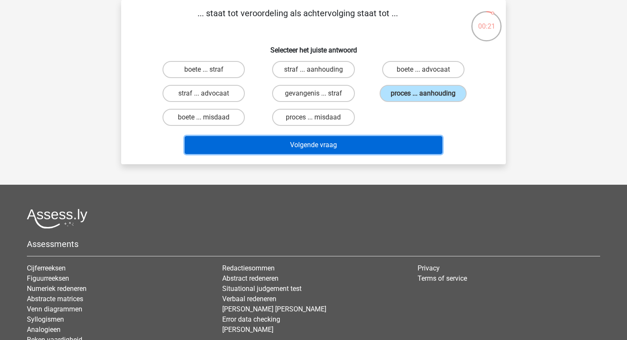
click at [349, 149] on button "Volgende vraag" at bounding box center [314, 145] width 258 height 18
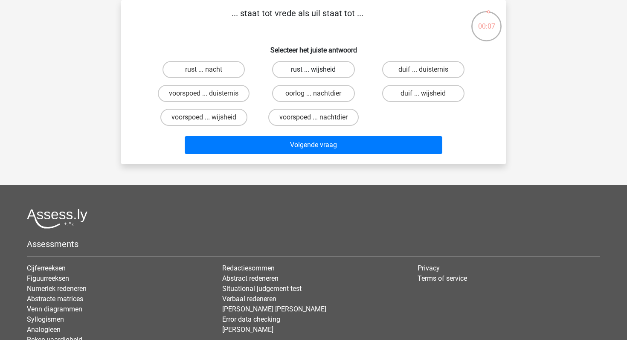
click at [329, 73] on label "rust ... wijsheid" at bounding box center [313, 69] width 82 height 17
click at [319, 73] on input "rust ... wijsheid" at bounding box center [317, 73] width 6 height 6
radio input "true"
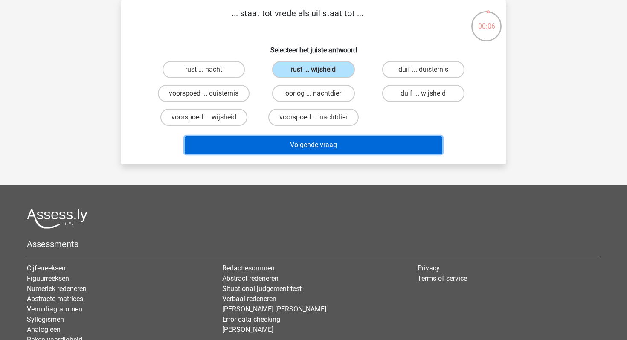
click at [310, 136] on button "Volgende vraag" at bounding box center [314, 145] width 258 height 18
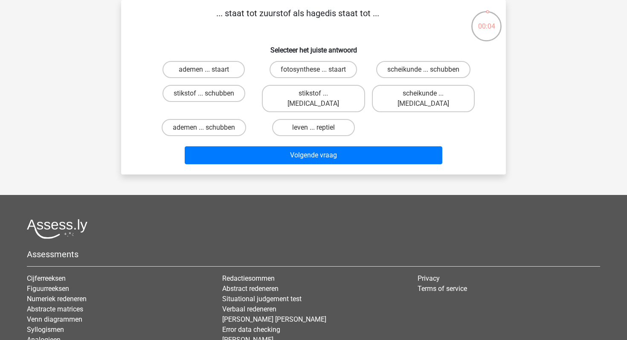
click at [315, 71] on input "fotosynthese ... staart" at bounding box center [317, 73] width 6 height 6
radio input "true"
click at [315, 128] on input "leven ... reptiel" at bounding box center [317, 131] width 6 height 6
radio input "true"
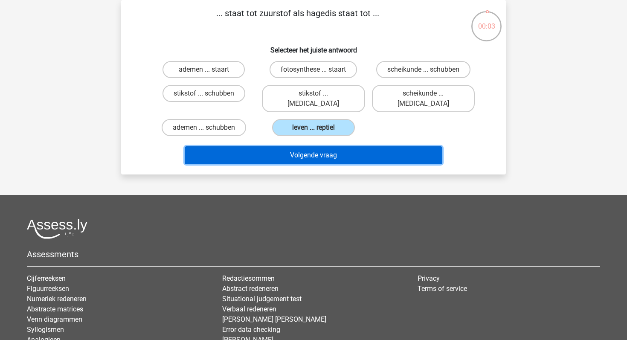
click at [309, 153] on button "Volgende vraag" at bounding box center [314, 155] width 258 height 18
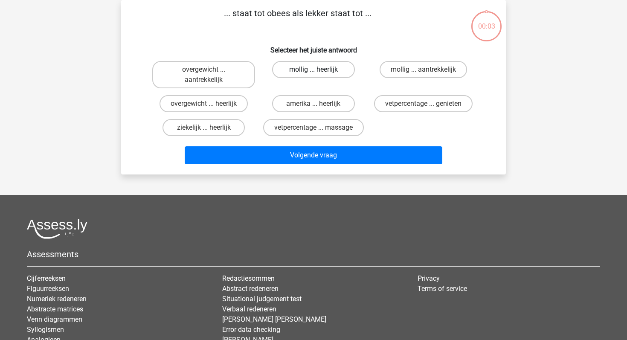
click at [312, 74] on label "mollig ... heerlijk" at bounding box center [313, 69] width 82 height 17
click at [314, 74] on input "mollig ... heerlijk" at bounding box center [317, 73] width 6 height 6
radio input "true"
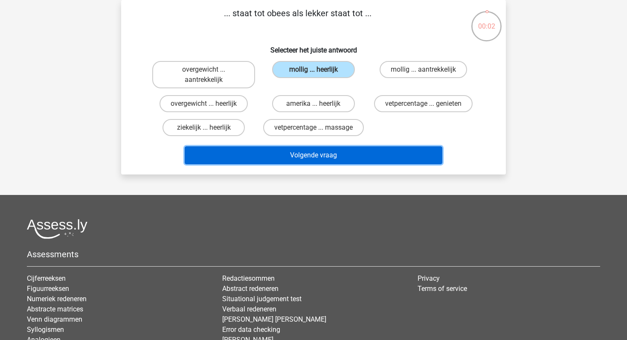
click at [304, 153] on button "Volgende vraag" at bounding box center [314, 155] width 258 height 18
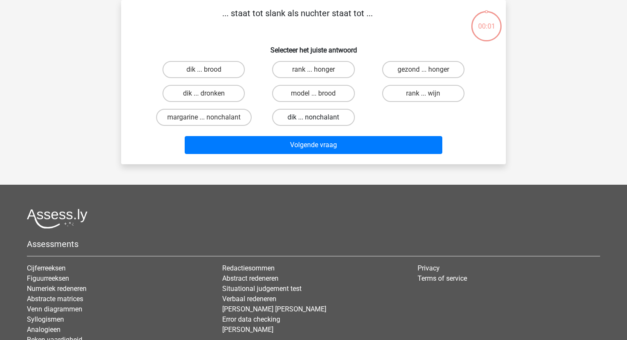
click at [318, 113] on label "dik ... nonchalant" at bounding box center [313, 117] width 82 height 17
click at [318, 117] on input "dik ... nonchalant" at bounding box center [317, 120] width 6 height 6
radio input "true"
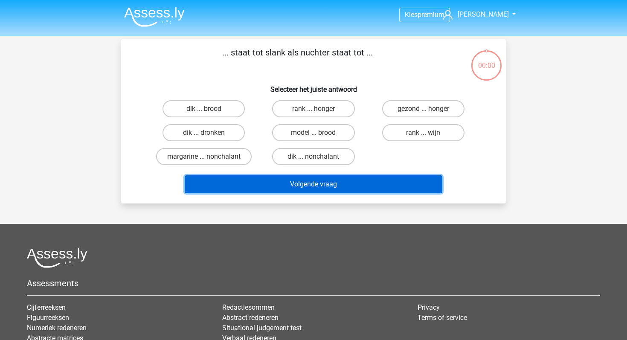
scroll to position [39, 0]
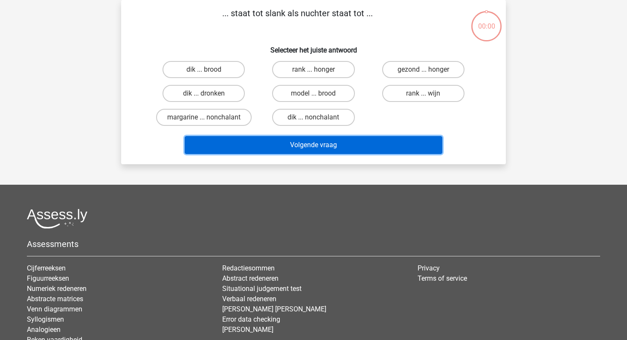
drag, startPoint x: 0, startPoint y: 0, endPoint x: 312, endPoint y: 148, distance: 345.8
click at [312, 148] on button "Volgende vraag" at bounding box center [314, 145] width 258 height 18
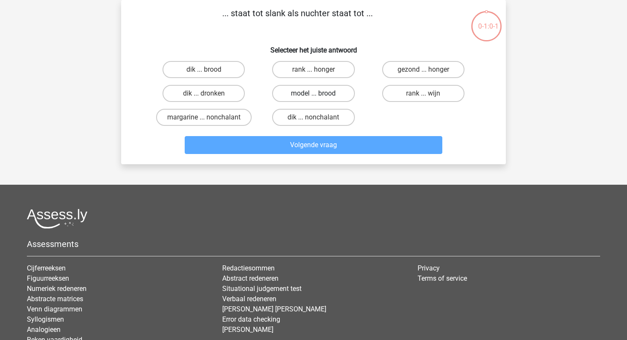
click at [312, 91] on label "model ... brood" at bounding box center [313, 93] width 82 height 17
click at [314, 93] on input "model ... brood" at bounding box center [317, 96] width 6 height 6
radio input "true"
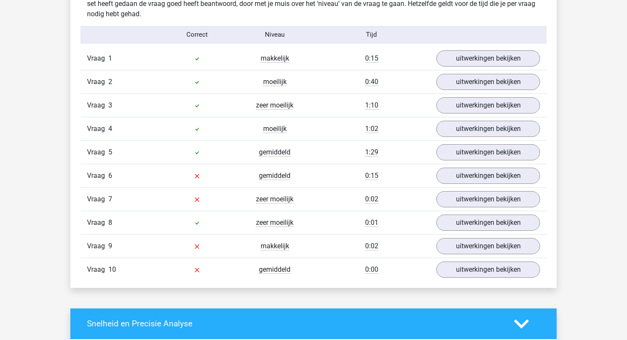
scroll to position [691, 0]
